Goal: Find specific page/section: Find specific page/section

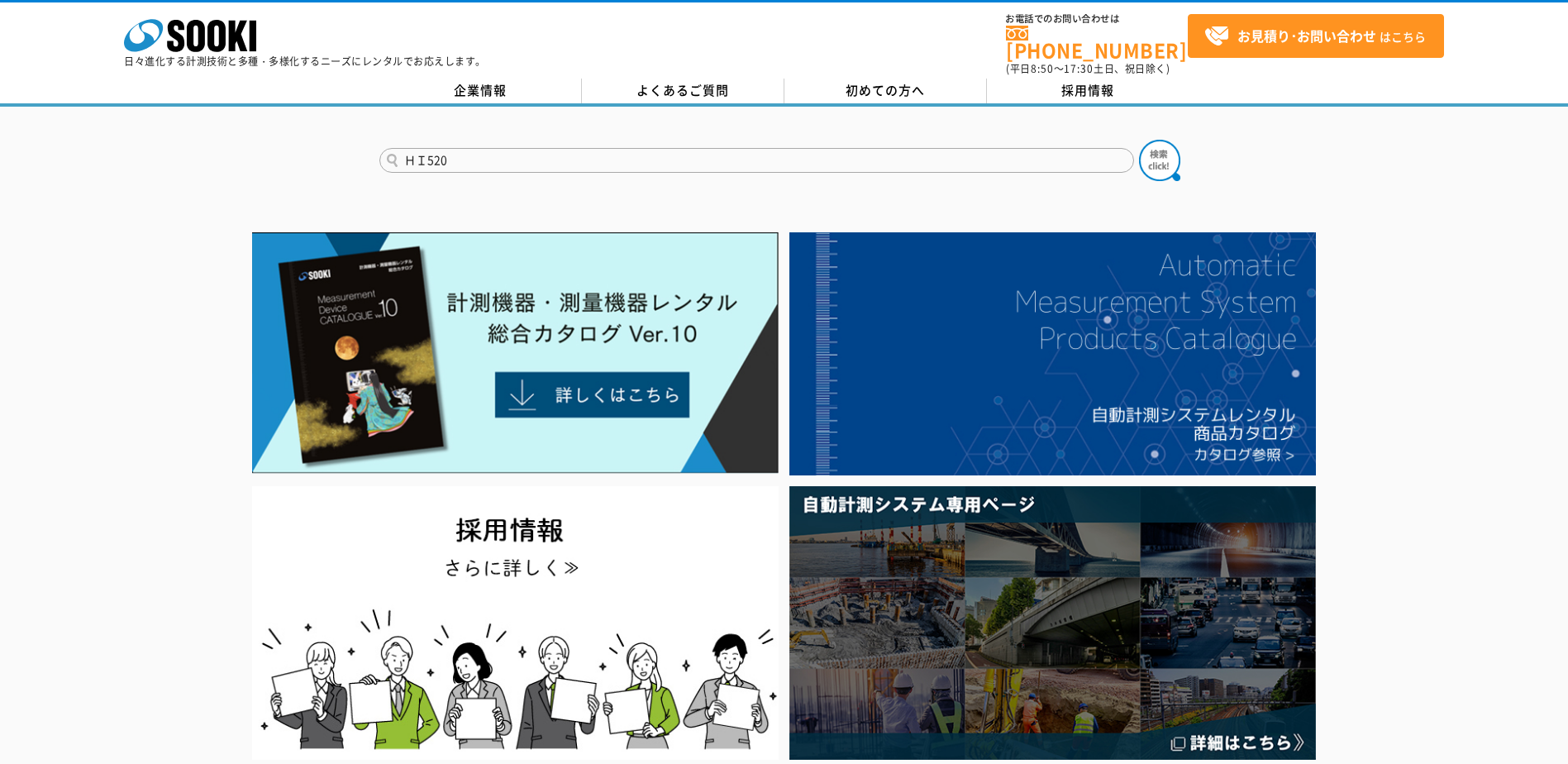
type input "ＨＩ520"
click at [1139, 140] on button at bounding box center [1160, 160] width 41 height 41
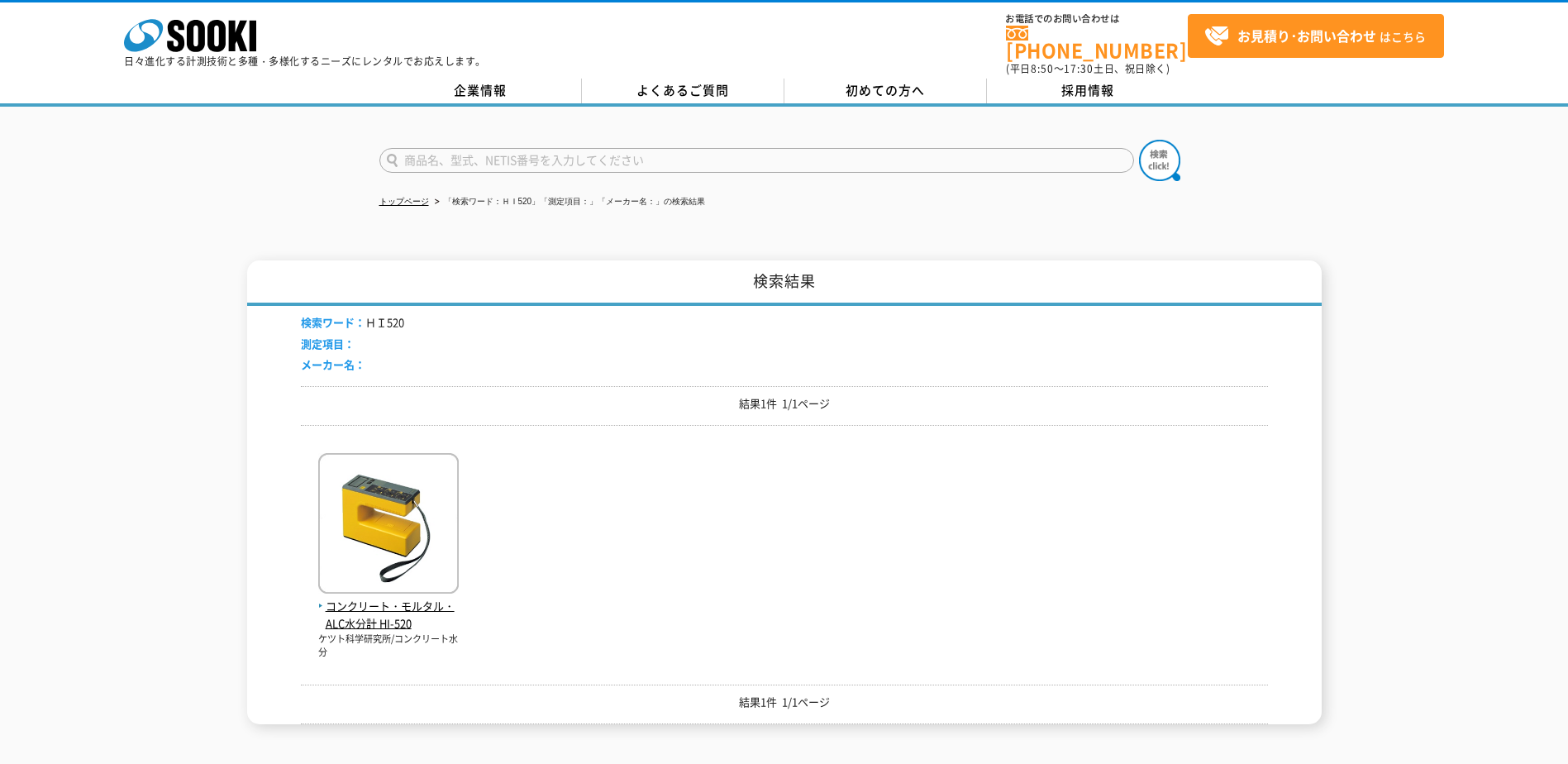
click at [435, 151] on input "text" at bounding box center [757, 161] width 755 height 25
type input "ＨＩ５２０－2"
click at [1139, 140] on button at bounding box center [1160, 160] width 41 height 41
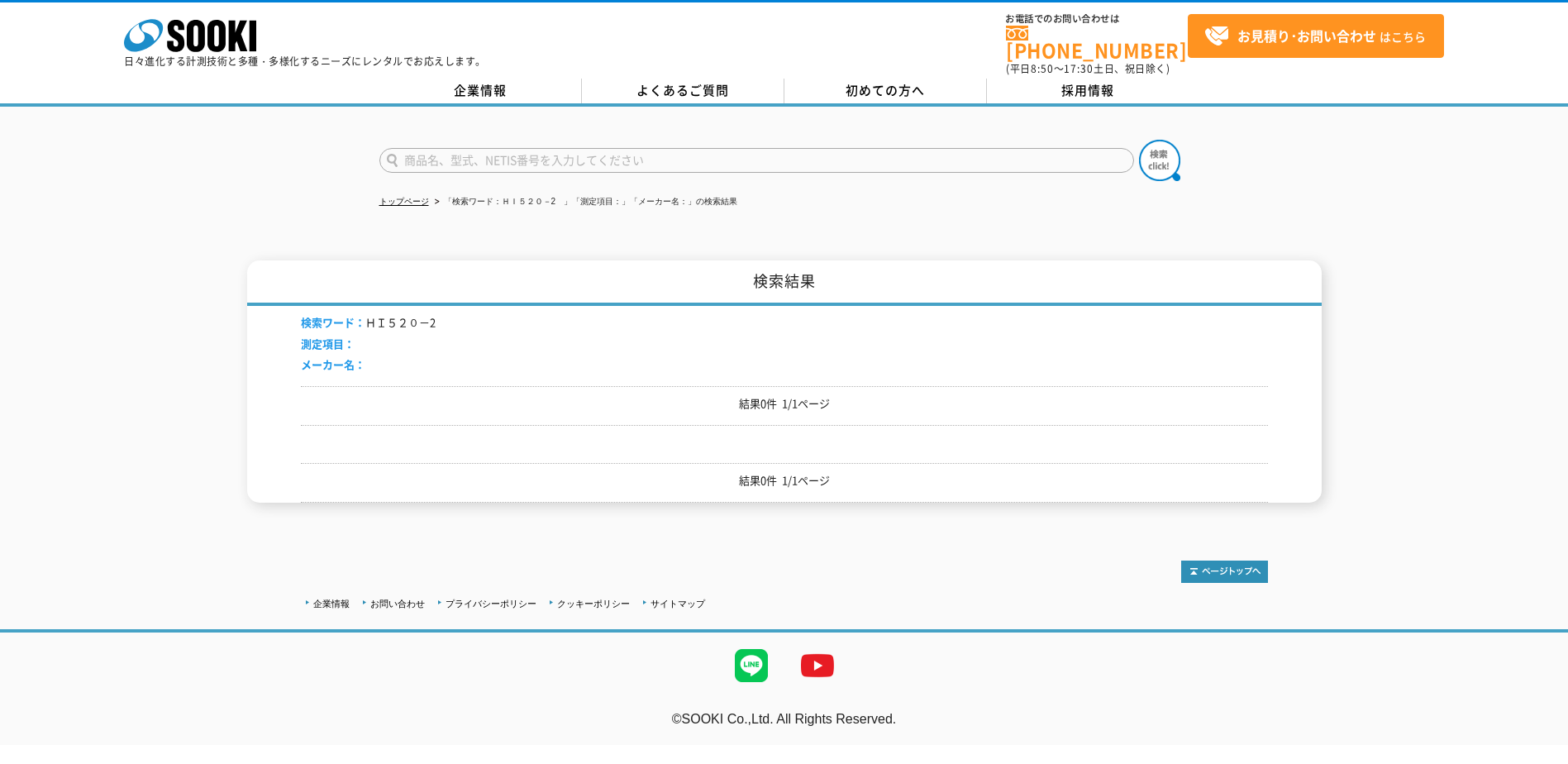
click at [460, 150] on input "text" at bounding box center [757, 161] width 755 height 25
type input "商品名、型式、NETIS番号を入力してください"
click at [403, 197] on link "トップページ" at bounding box center [404, 201] width 50 height 9
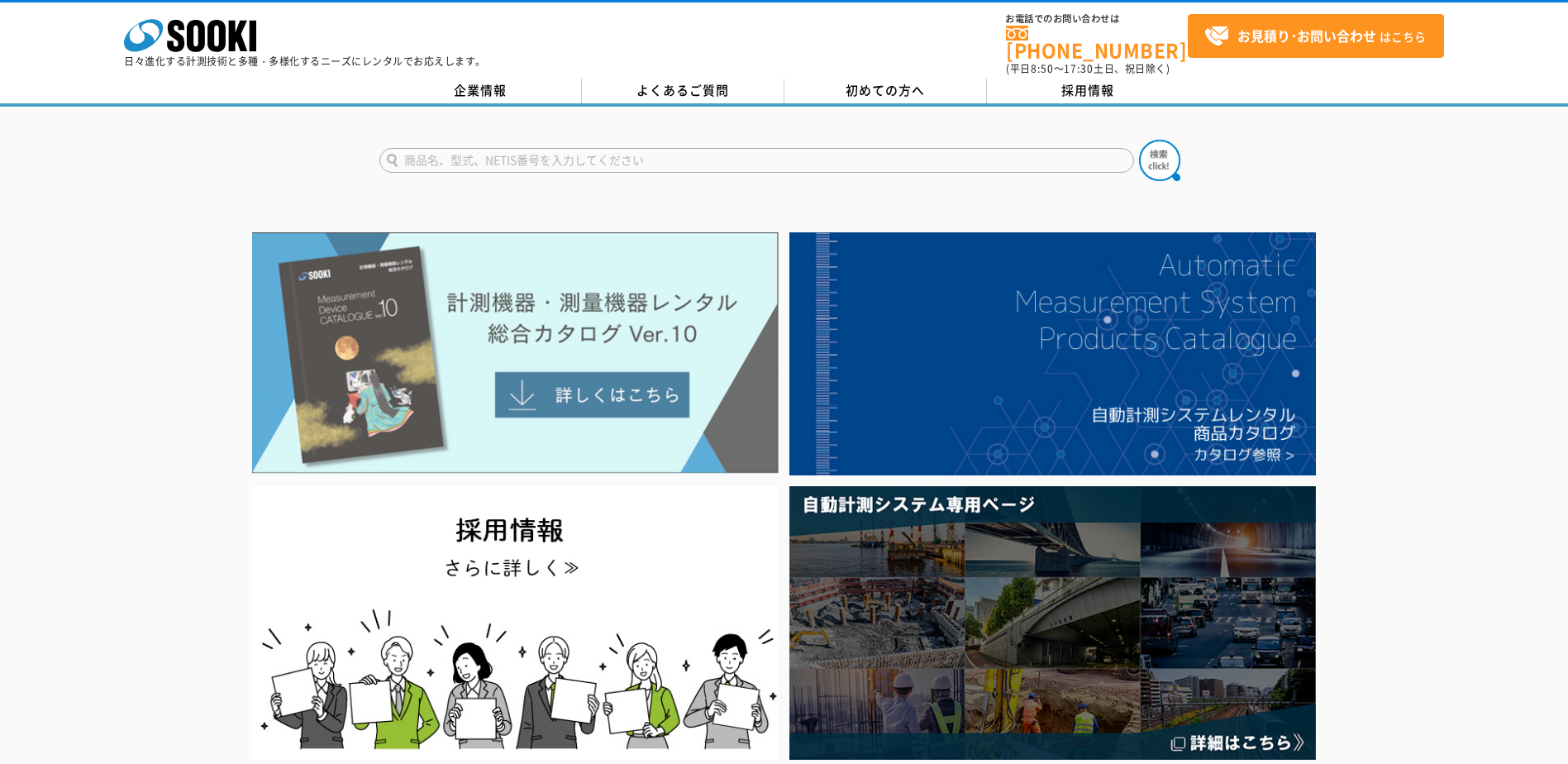
click at [513, 375] on img at bounding box center [515, 352] width 527 height 241
